Goal: Task Accomplishment & Management: Use online tool/utility

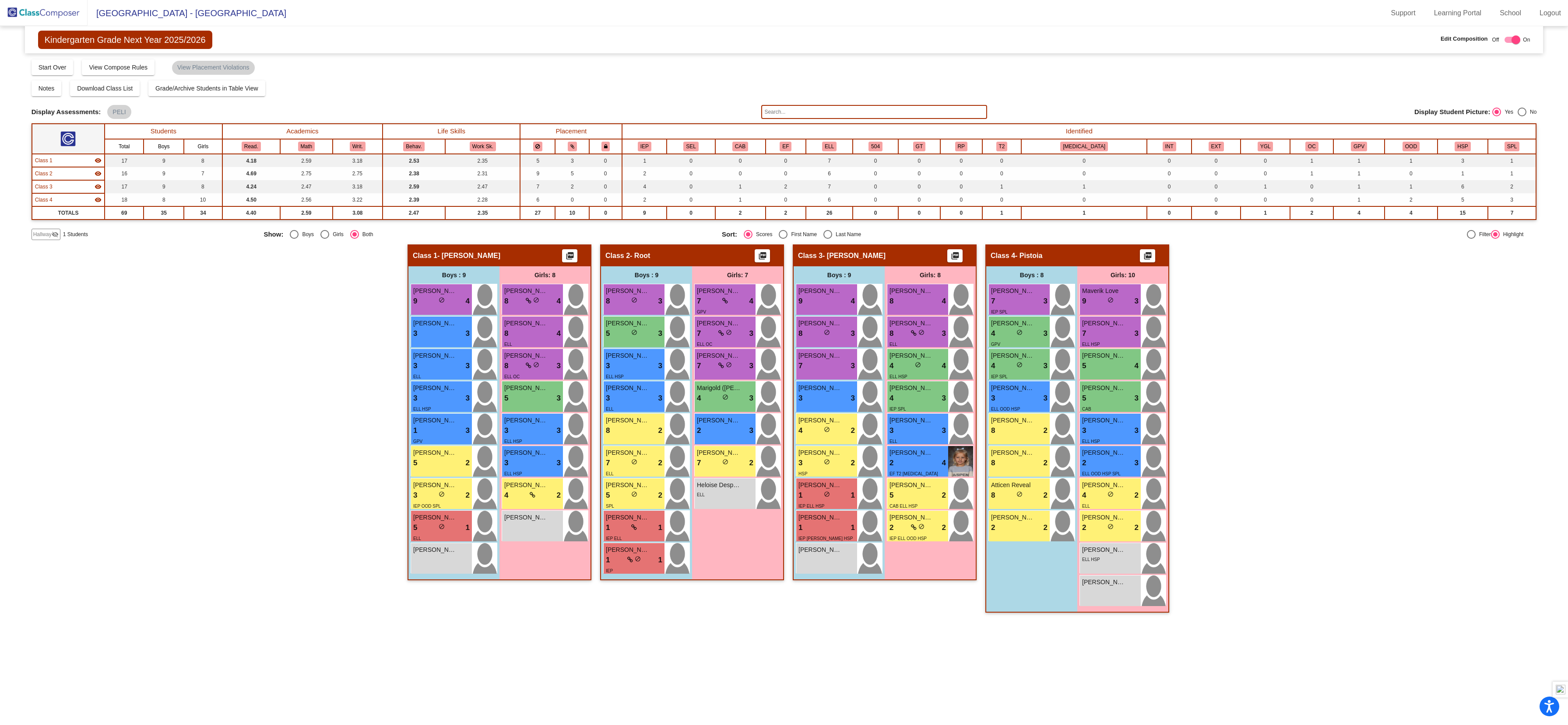
click at [34, 10] on img at bounding box center [44, 13] width 87 height 26
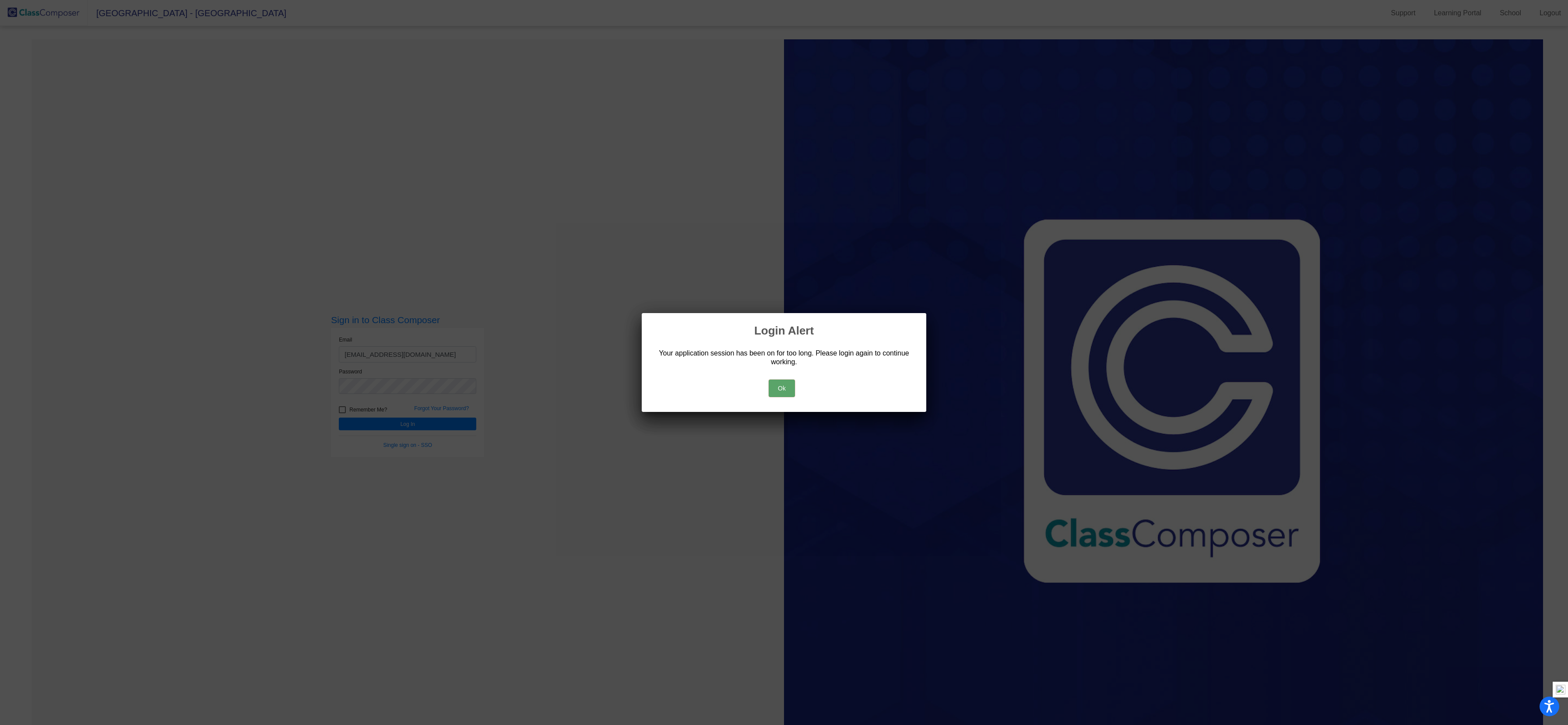
click at [785, 393] on button "Ok" at bounding box center [781, 388] width 26 height 18
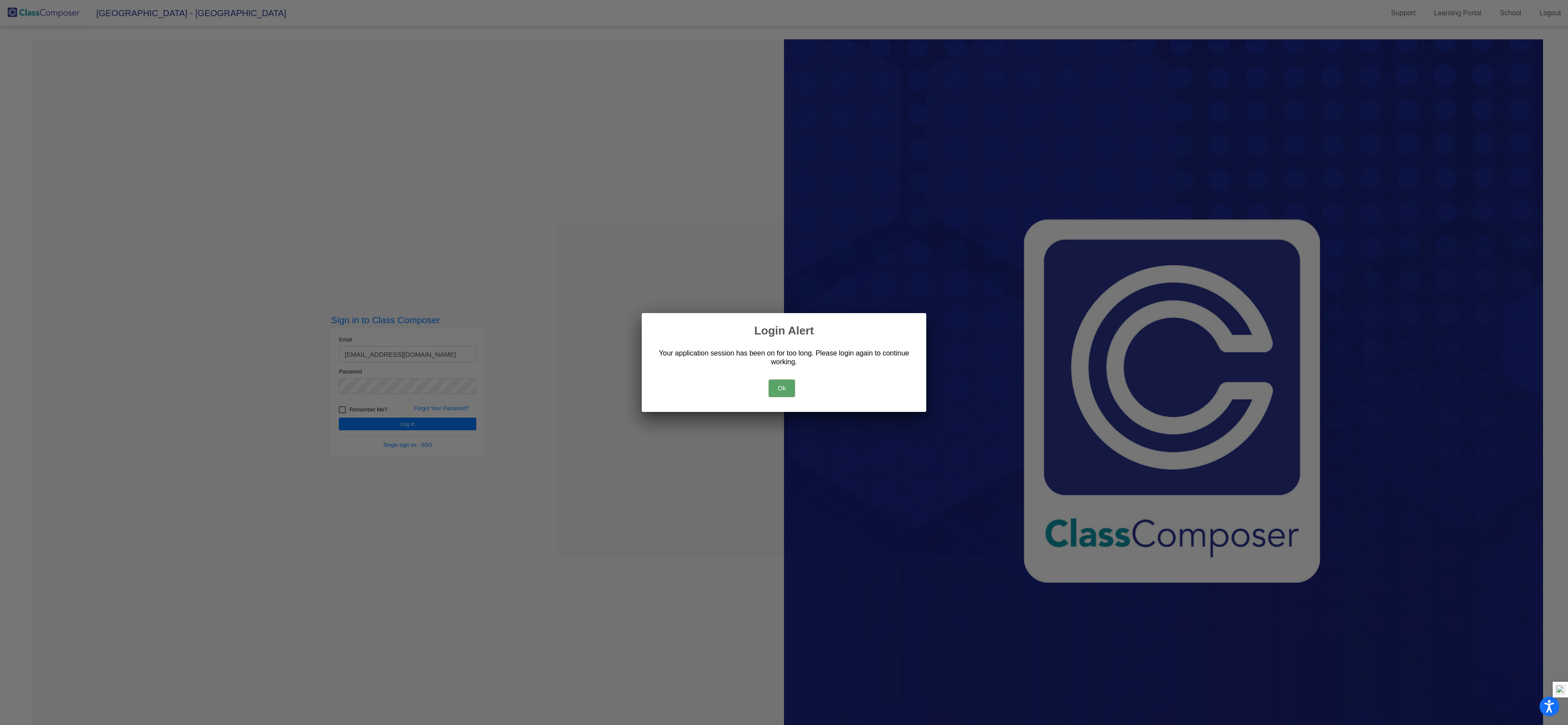
click at [781, 390] on button "Ok" at bounding box center [781, 388] width 26 height 18
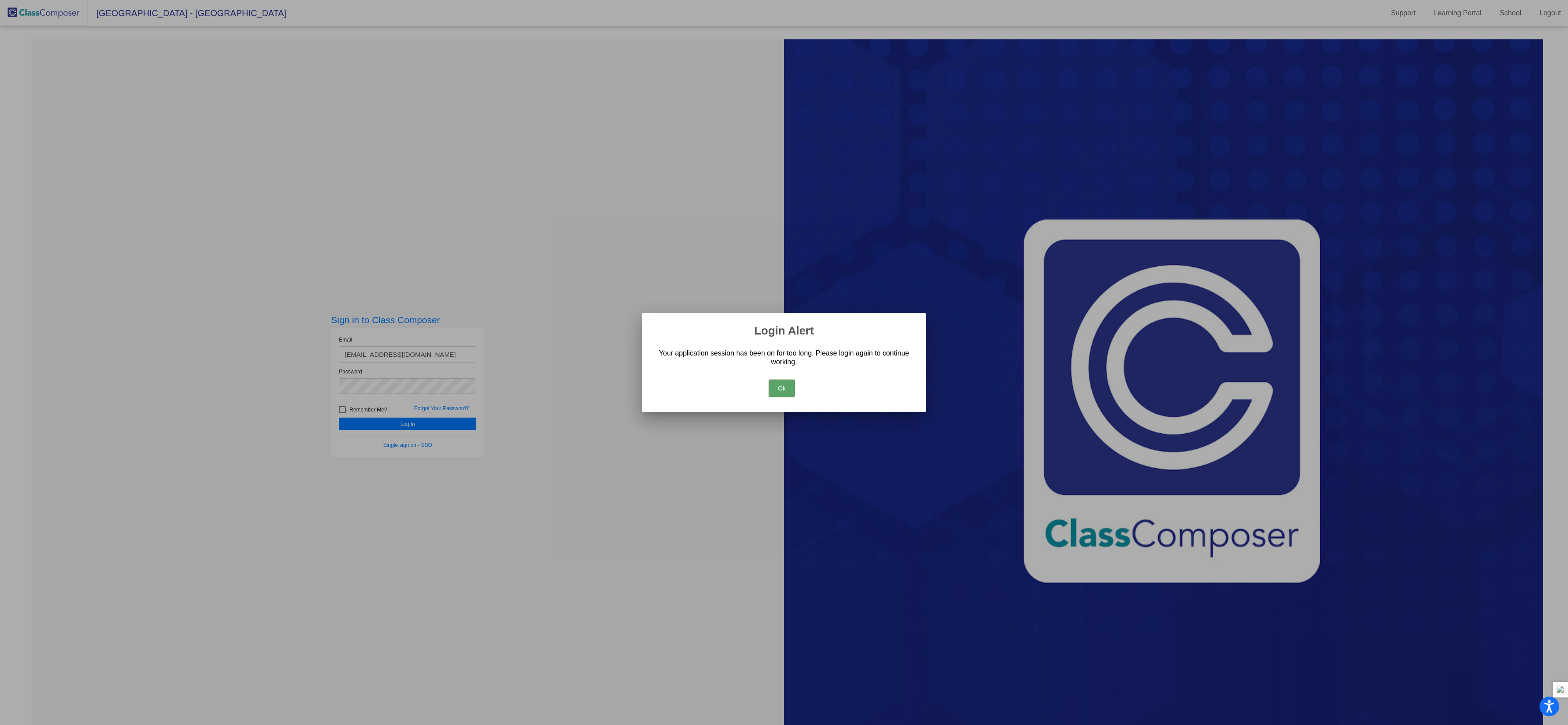
click at [780, 382] on button "Ok" at bounding box center [781, 388] width 26 height 18
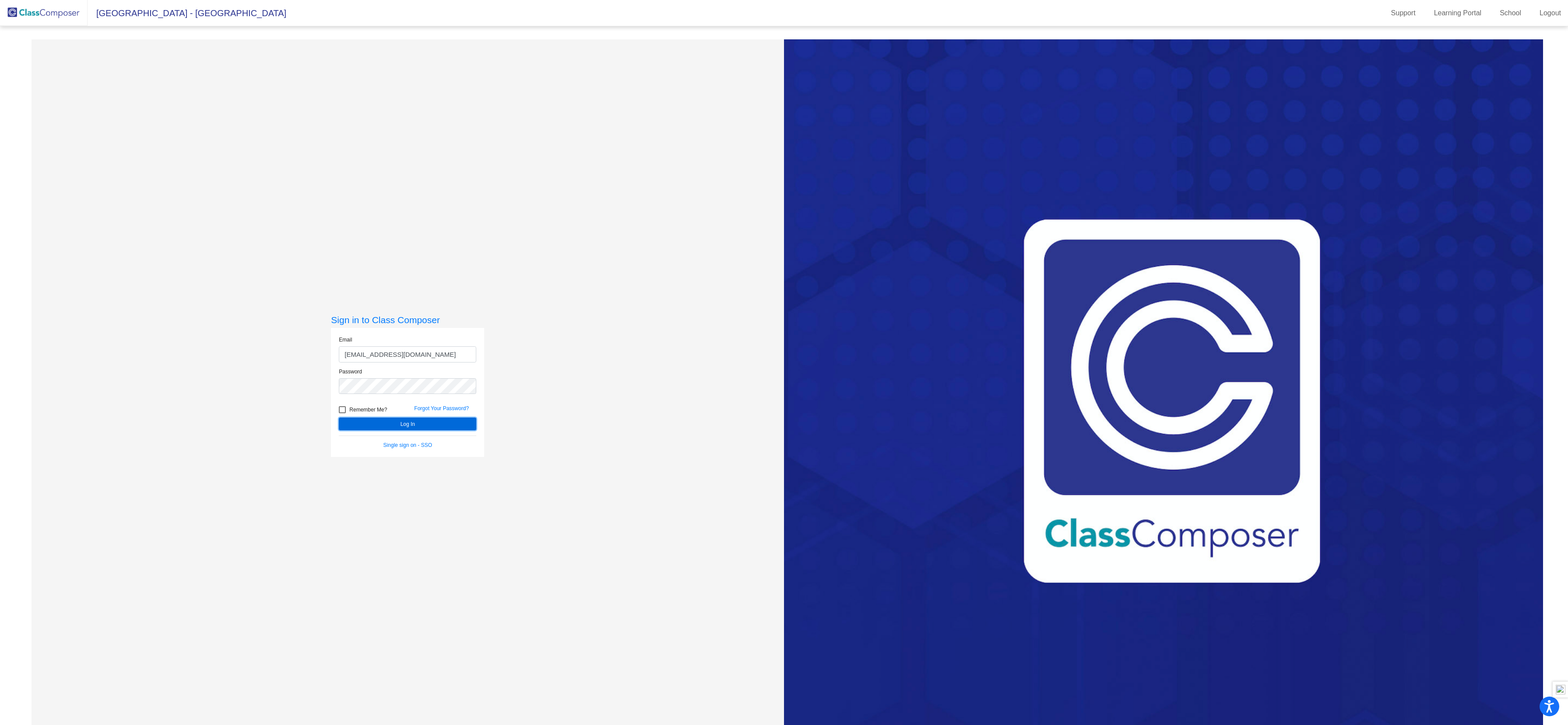
click at [412, 424] on button "Log In" at bounding box center [408, 424] width 138 height 13
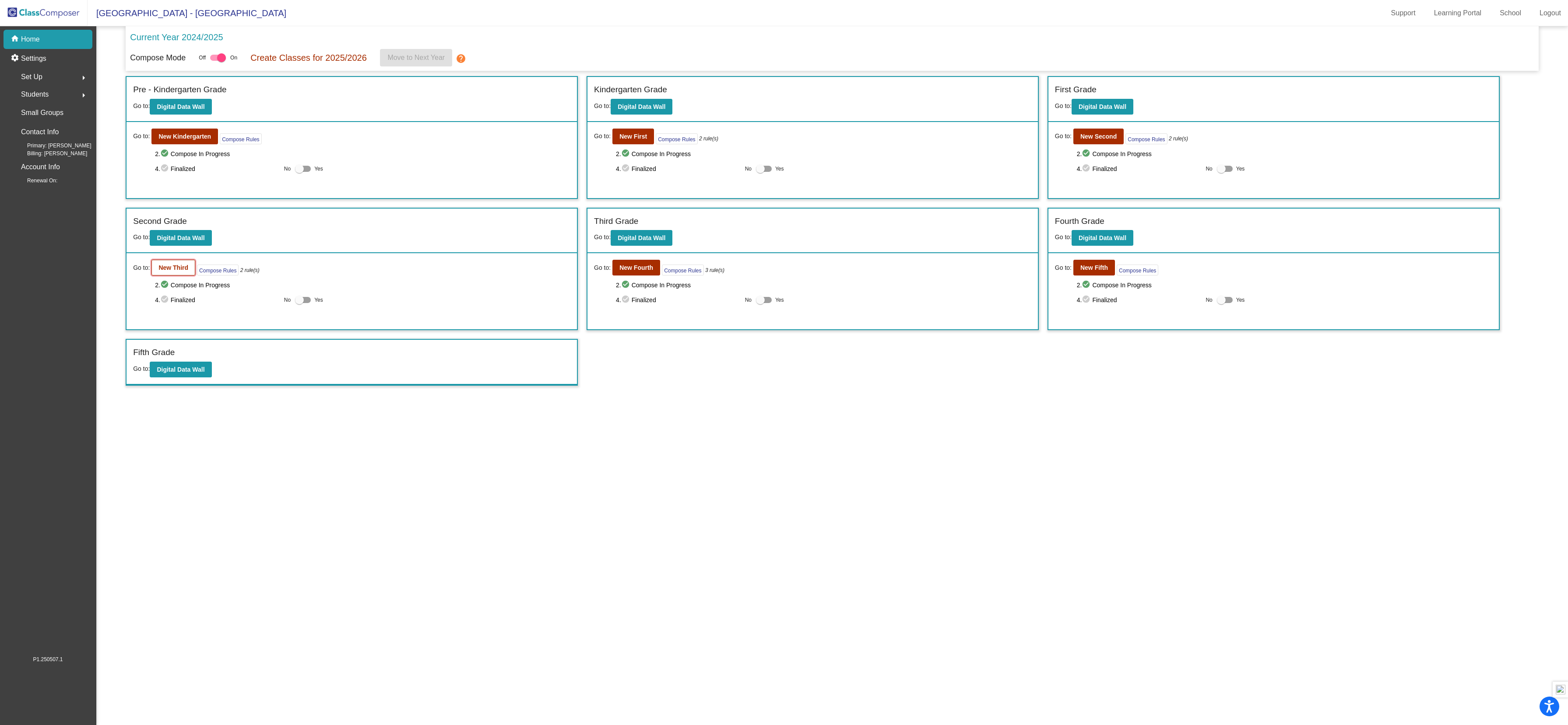
click at [176, 271] on b "New Third" at bounding box center [173, 267] width 30 height 7
